Goal: Task Accomplishment & Management: Manage account settings

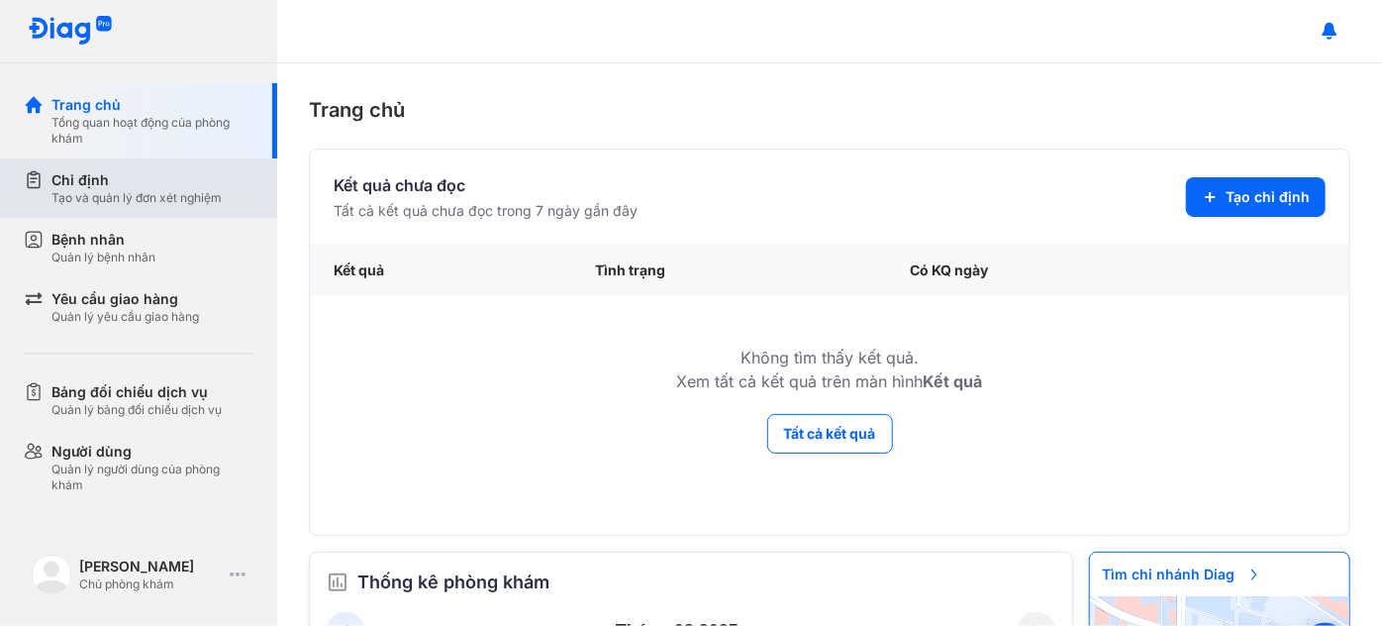
click at [143, 200] on div "Tạo và quản lý đơn xét nghiệm" at bounding box center [136, 198] width 170 height 16
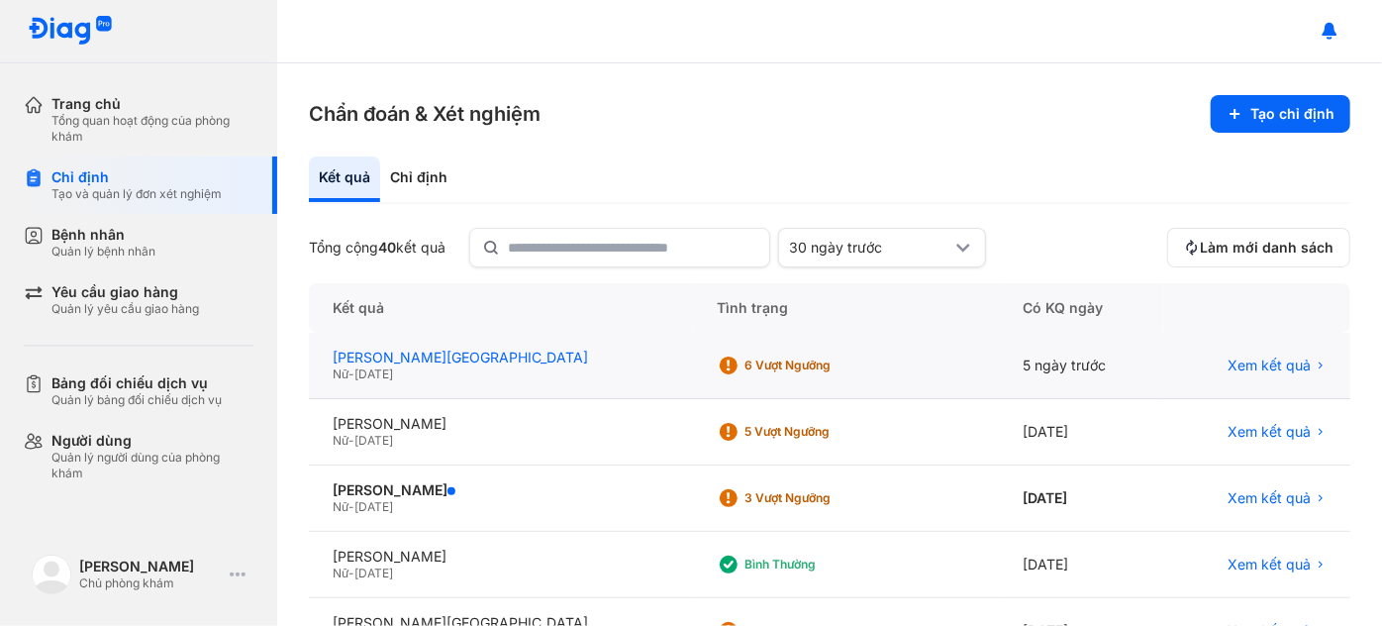
click at [399, 355] on div "[PERSON_NAME][GEOGRAPHIC_DATA]" at bounding box center [501, 357] width 337 height 18
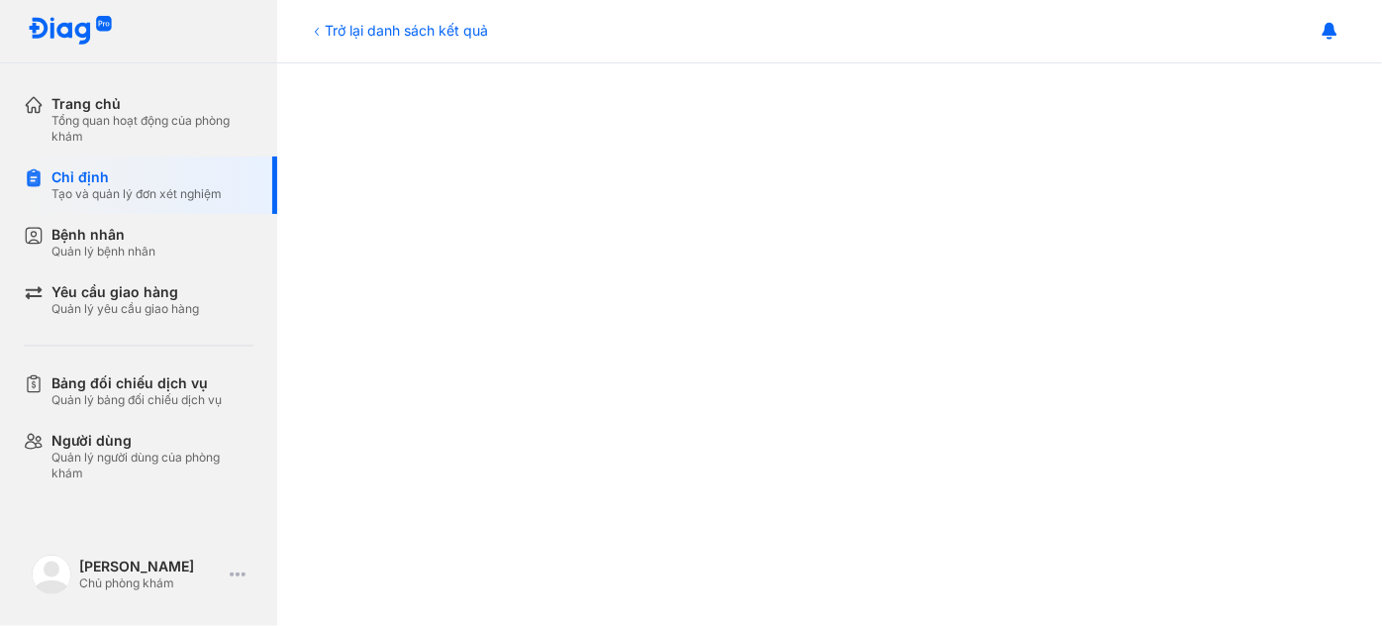
scroll to position [900, 0]
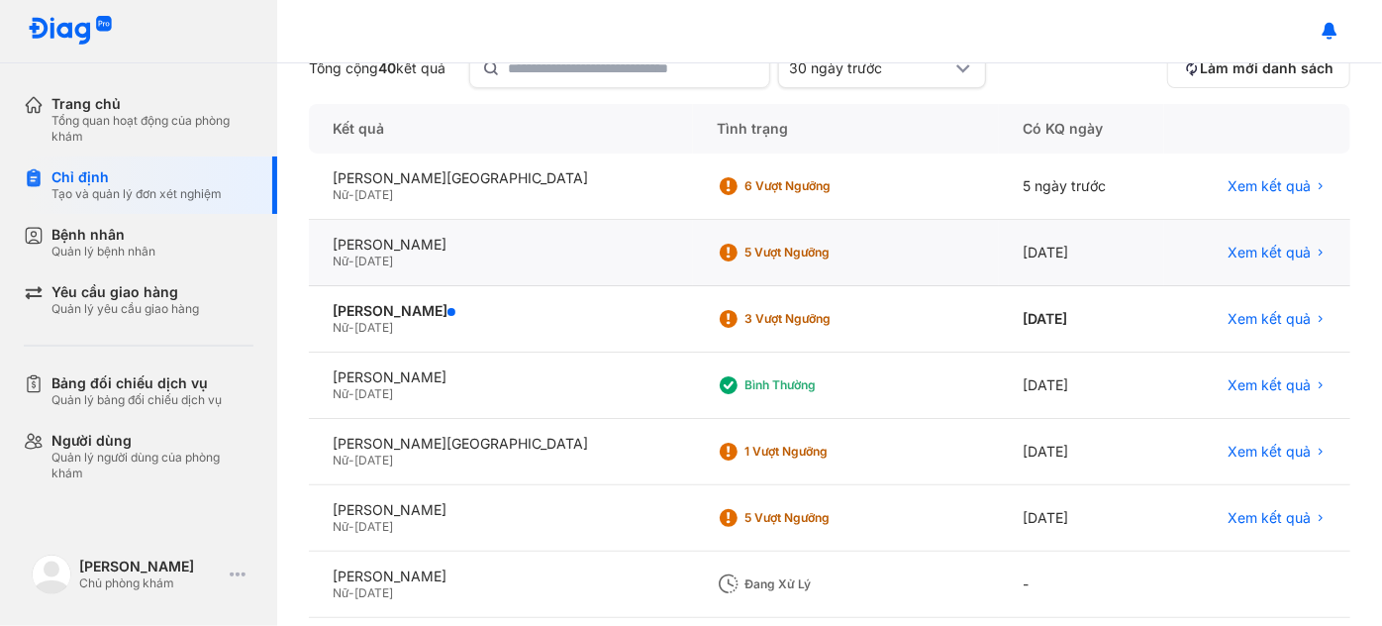
scroll to position [269, 0]
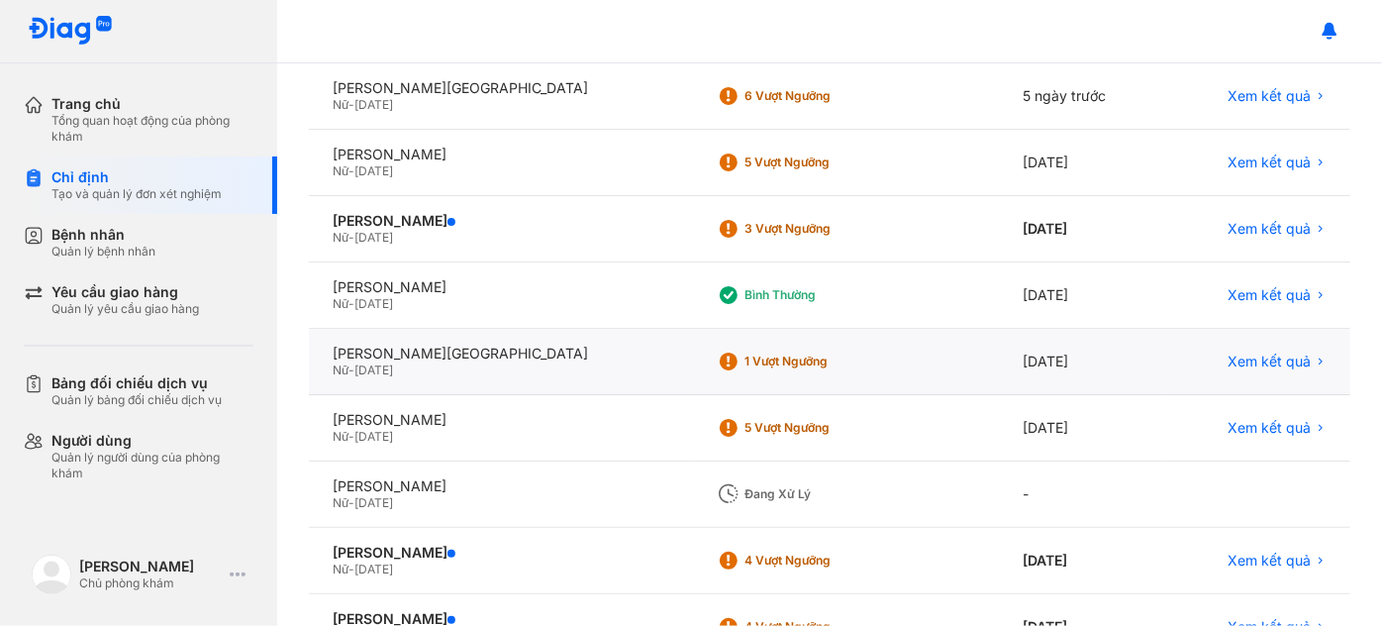
click at [744, 355] on div "1 Vượt ngưỡng" at bounding box center [823, 361] width 158 height 16
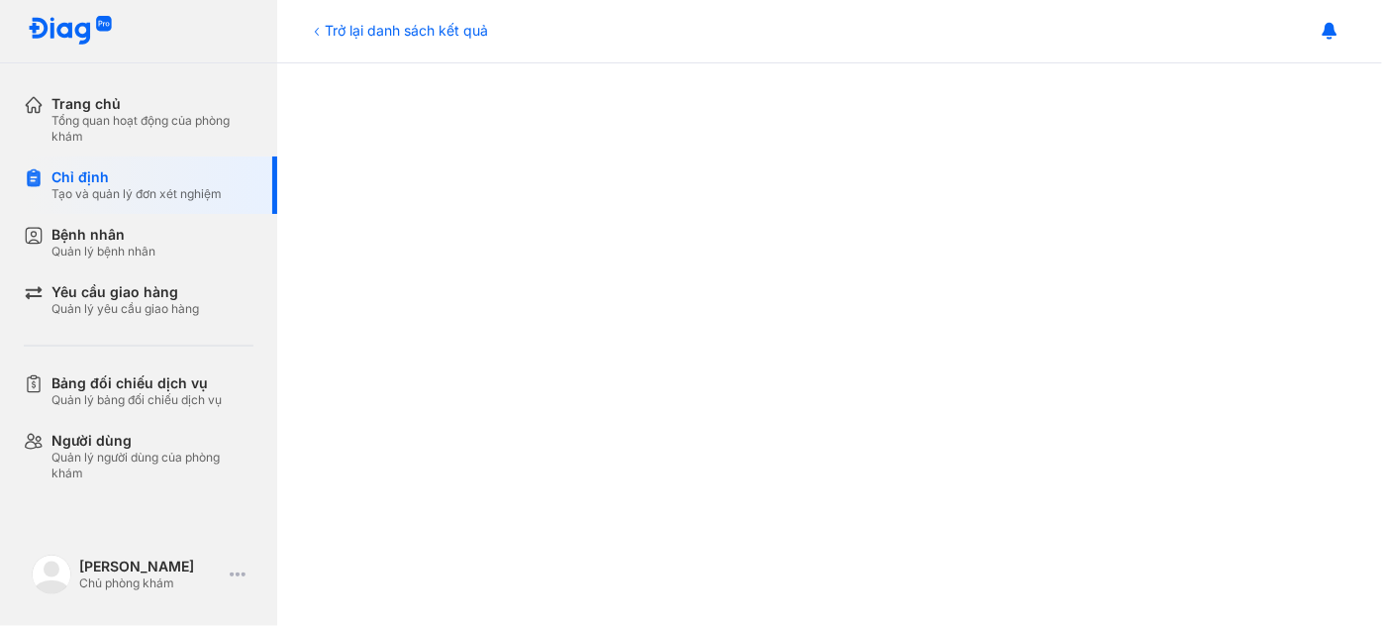
scroll to position [358, 0]
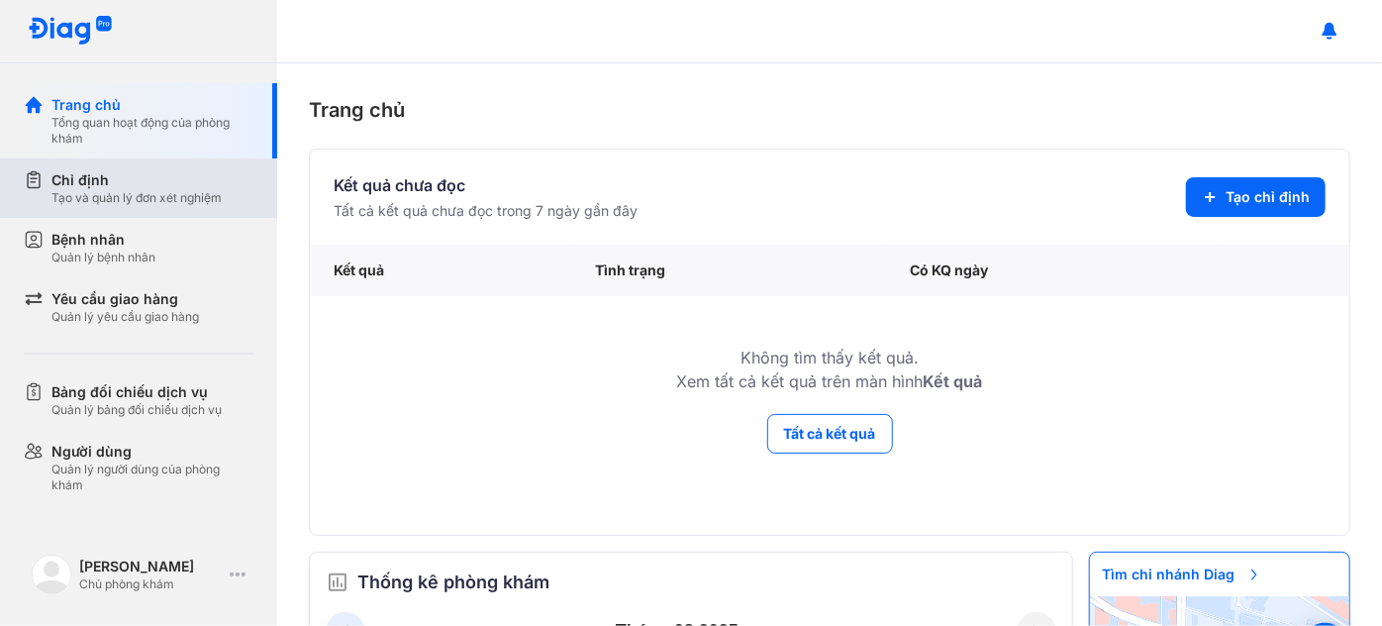
click at [81, 176] on div "Chỉ định" at bounding box center [136, 180] width 170 height 20
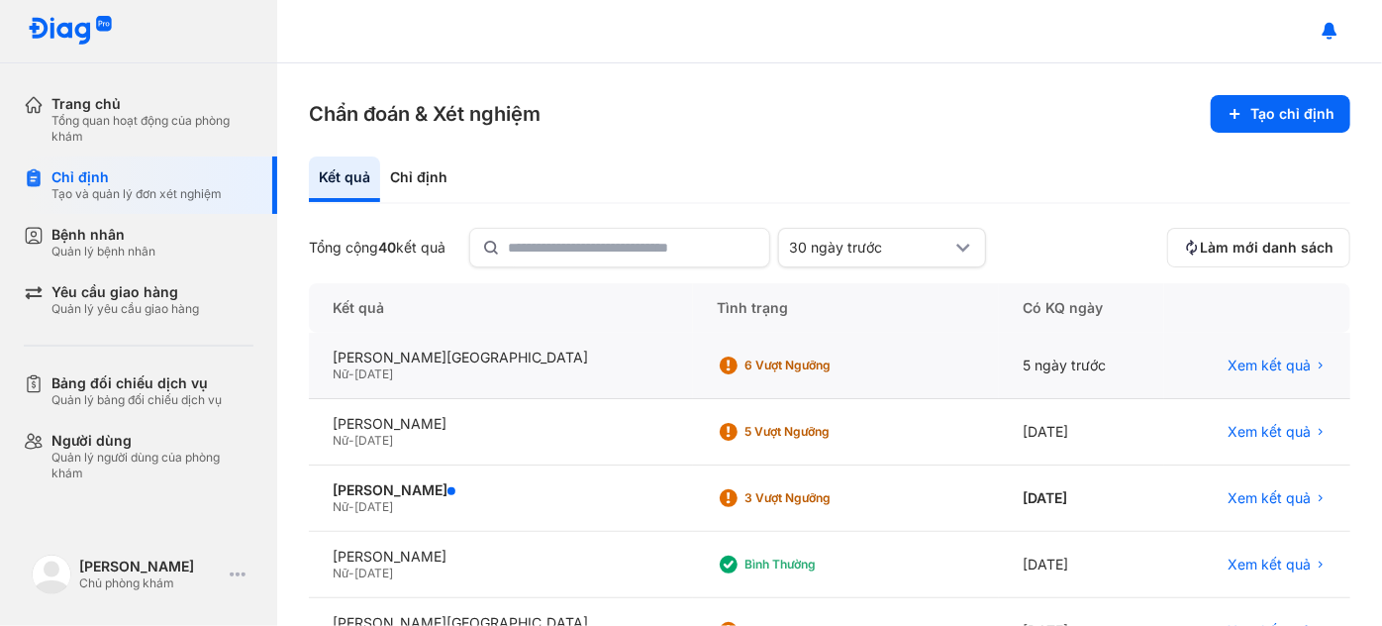
click at [744, 363] on div "6 Vượt ngưỡng" at bounding box center [823, 365] width 158 height 16
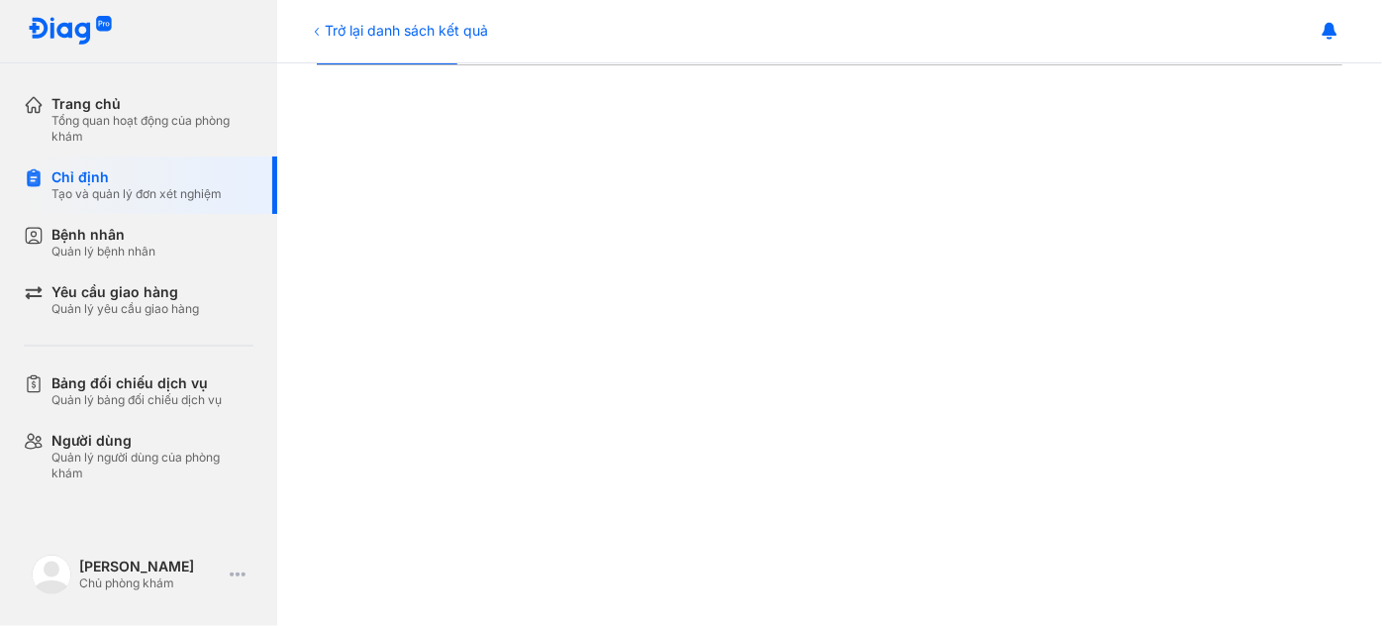
scroll to position [269, 0]
